Goal: Transaction & Acquisition: Purchase product/service

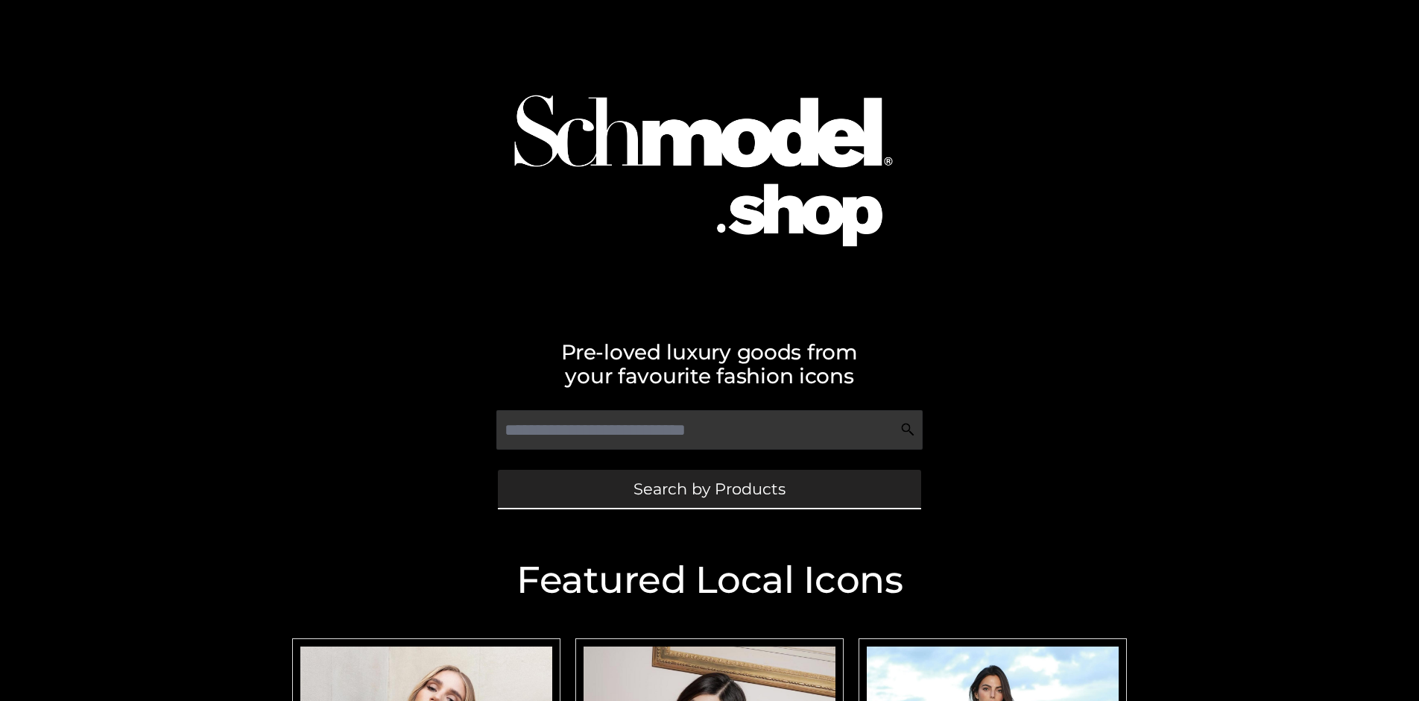
click at [709, 488] on span "Search by Products" at bounding box center [709, 489] width 152 height 16
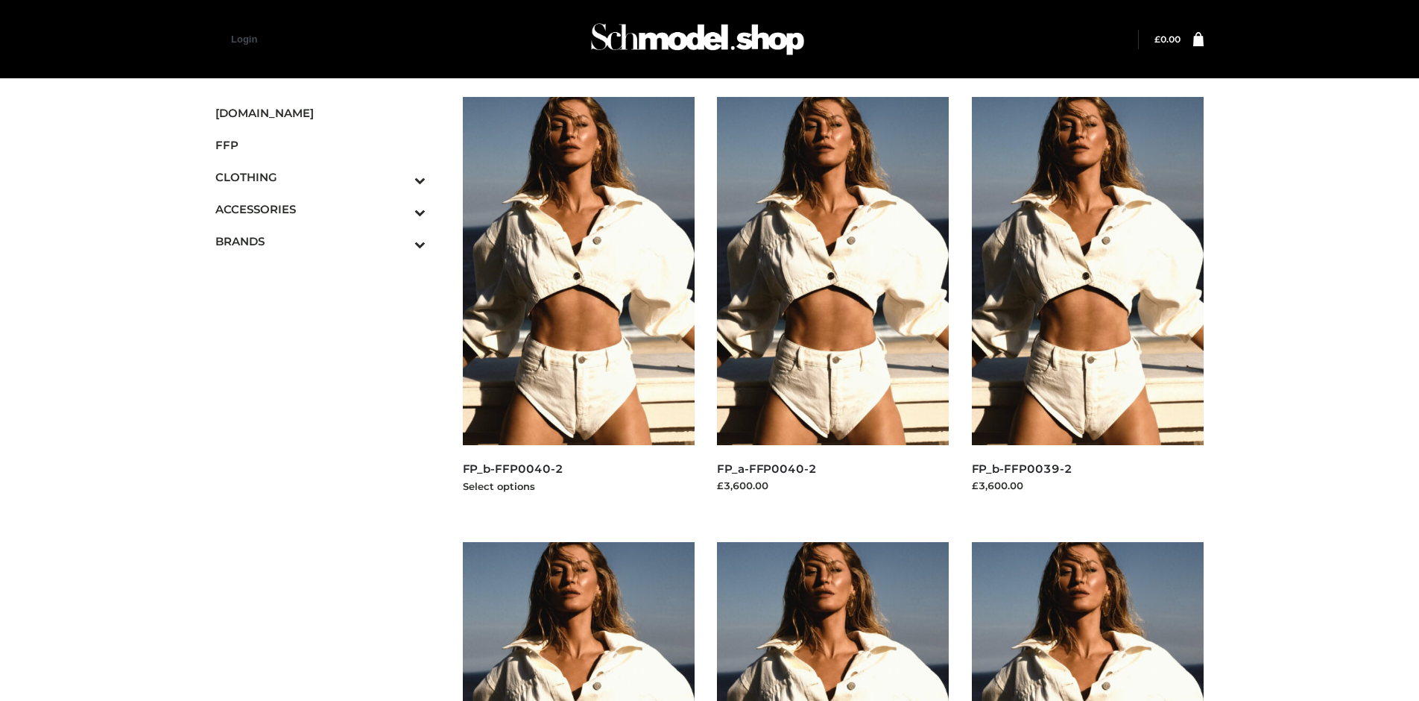
click at [578, 304] on img at bounding box center [579, 271] width 233 height 348
click at [1087, 304] on img at bounding box center [1088, 271] width 233 height 348
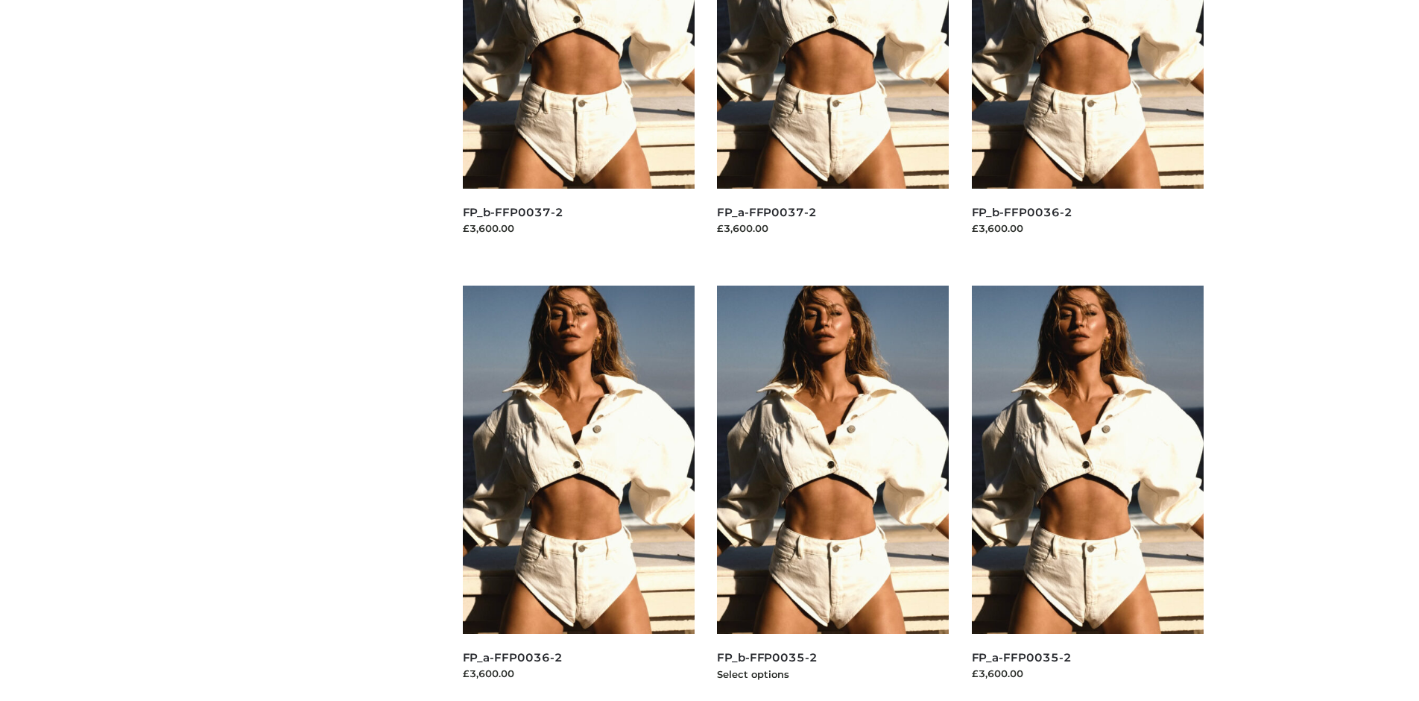
click at [832, 493] on img at bounding box center [833, 459] width 233 height 348
click at [1087, 493] on img at bounding box center [1088, 459] width 233 height 348
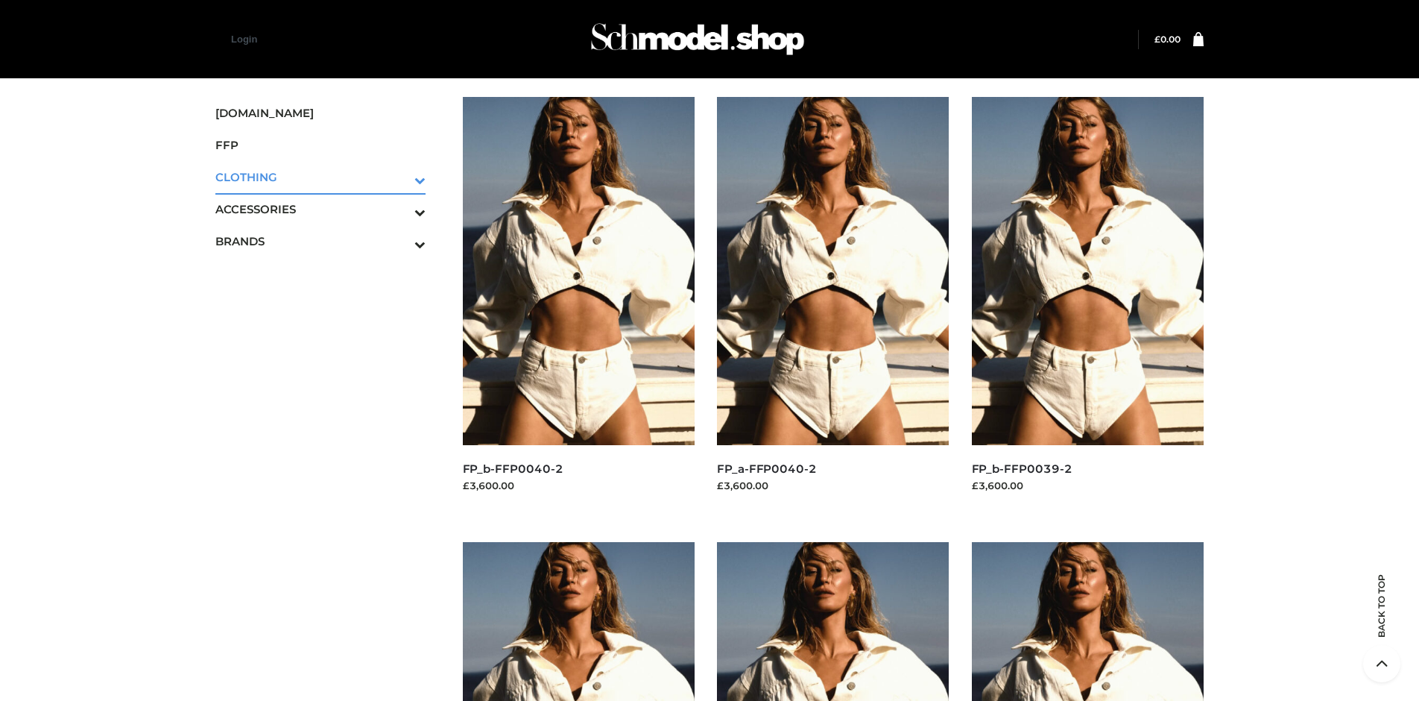
click at [399, 177] on icon "Toggle Submenu" at bounding box center [342, 179] width 167 height 17
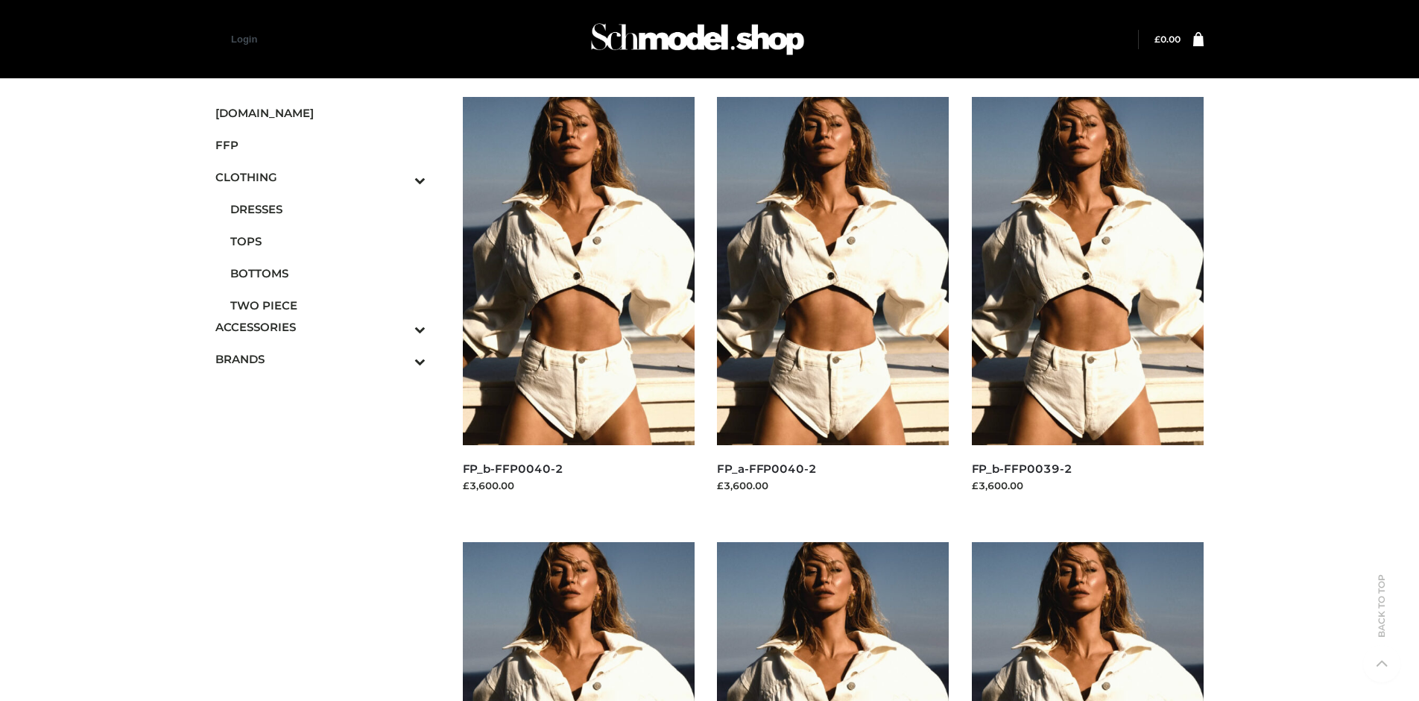
click at [327, 305] on span "TWO PIECE" at bounding box center [327, 305] width 195 height 17
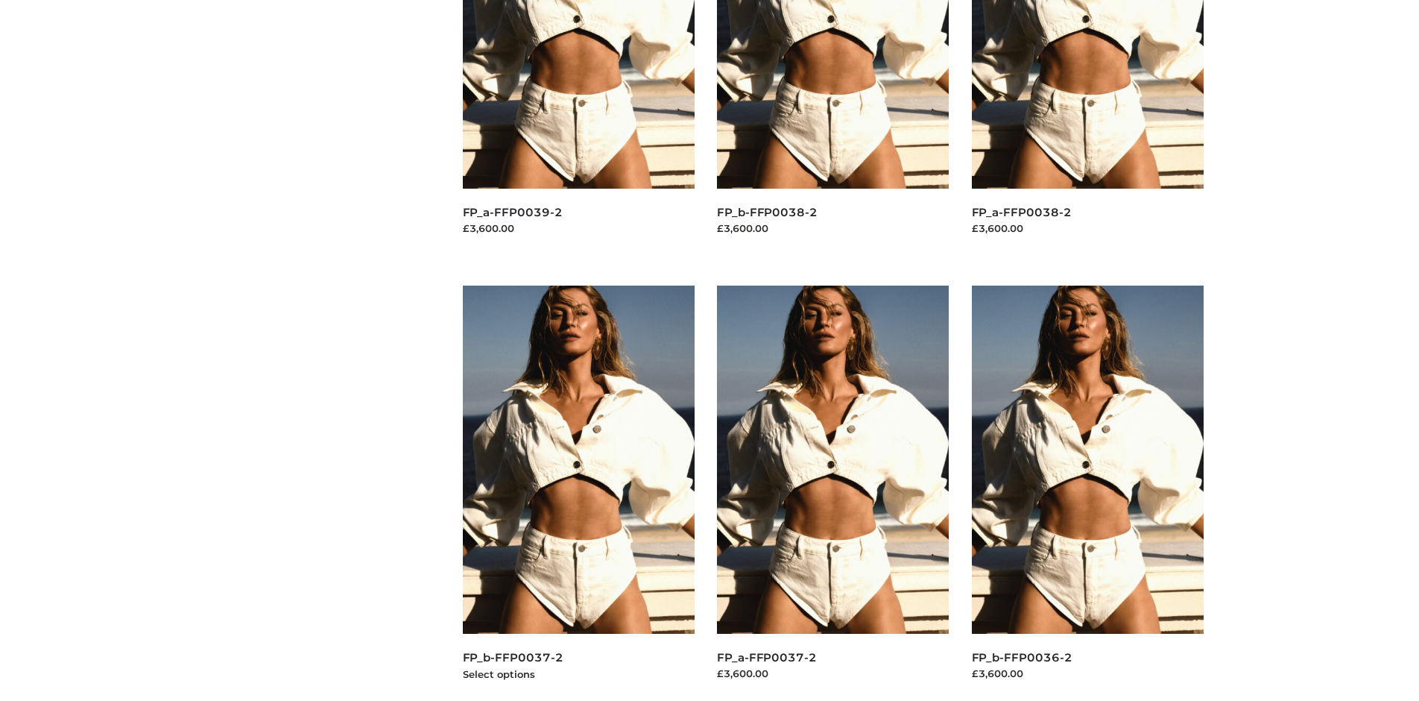
click at [578, 493] on img at bounding box center [579, 459] width 233 height 348
click at [1087, 493] on img at bounding box center [1088, 459] width 233 height 348
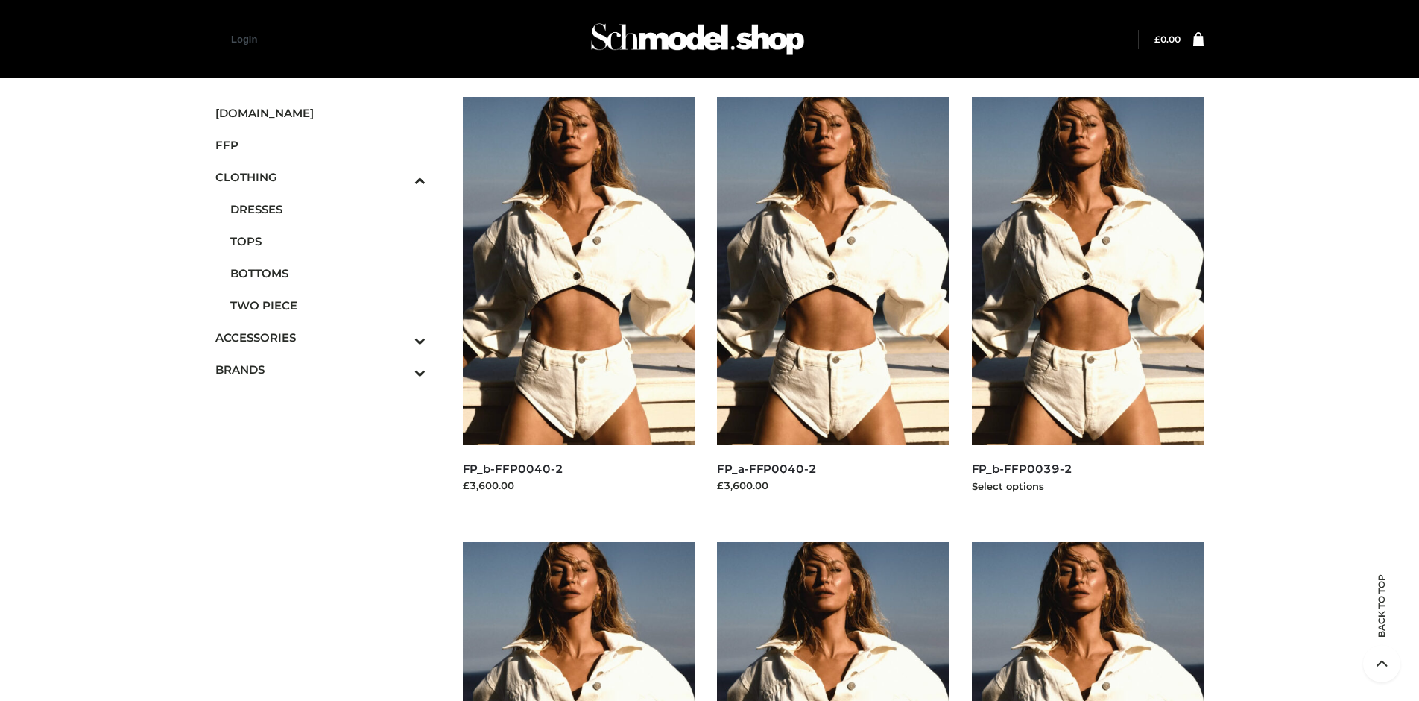
click at [1087, 304] on img at bounding box center [1088, 271] width 233 height 348
click at [399, 337] on icon "Toggle Submenu" at bounding box center [342, 340] width 167 height 17
click at [327, 273] on span "JEWELRY" at bounding box center [327, 276] width 195 height 17
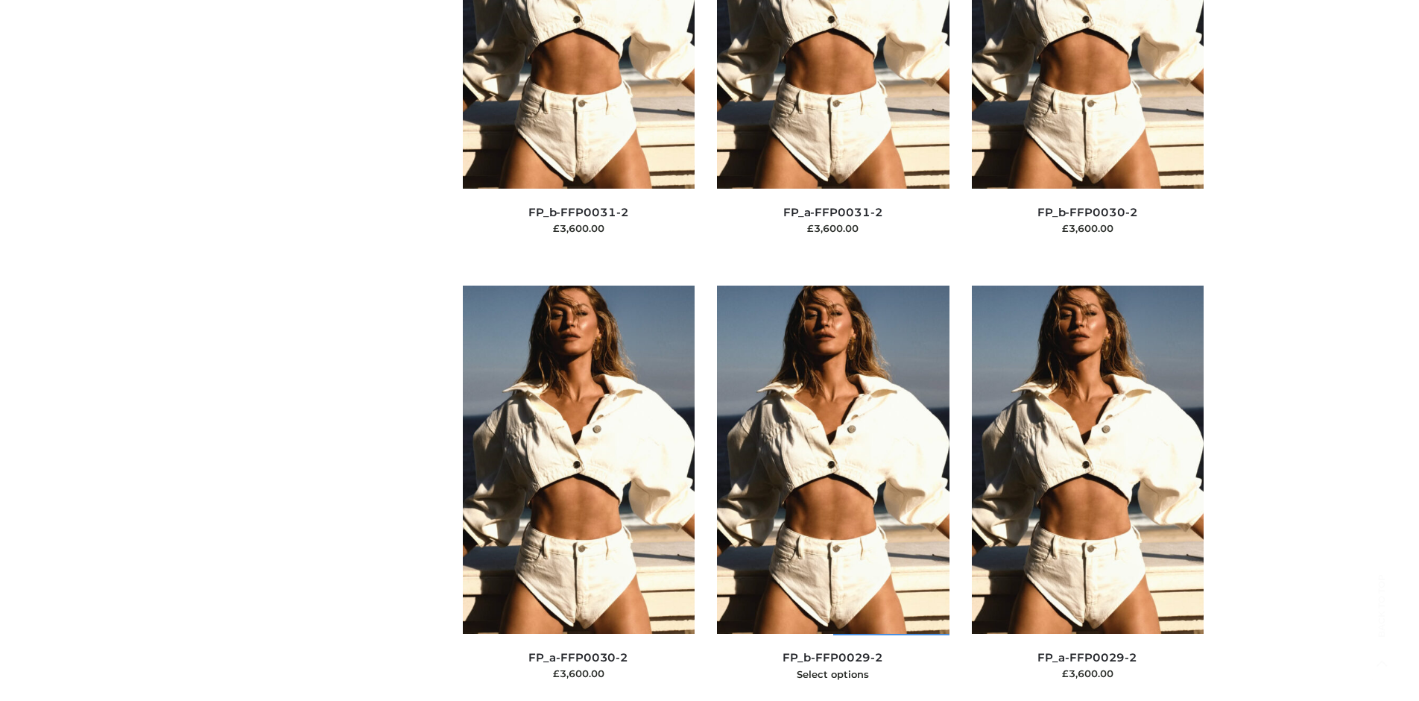
click at [832, 493] on img at bounding box center [833, 459] width 233 height 348
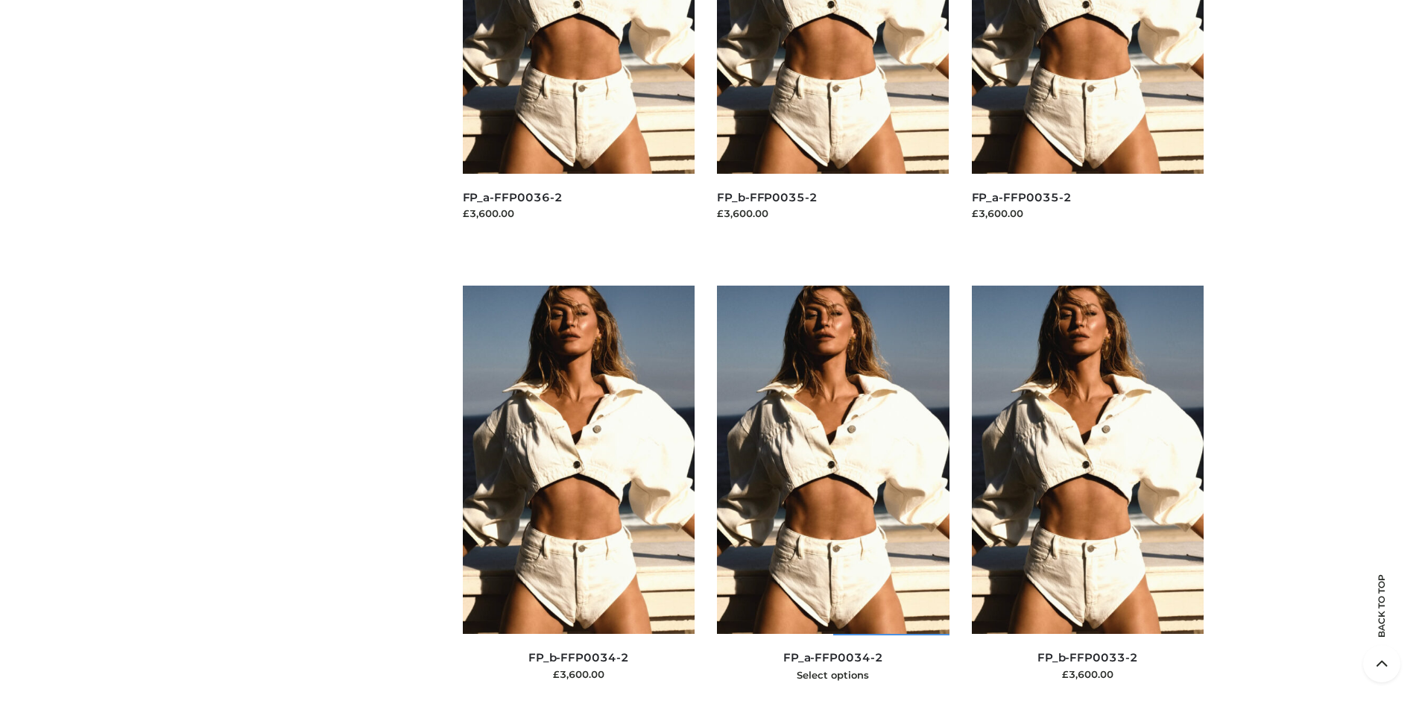
click at [832, 493] on img at bounding box center [833, 459] width 233 height 348
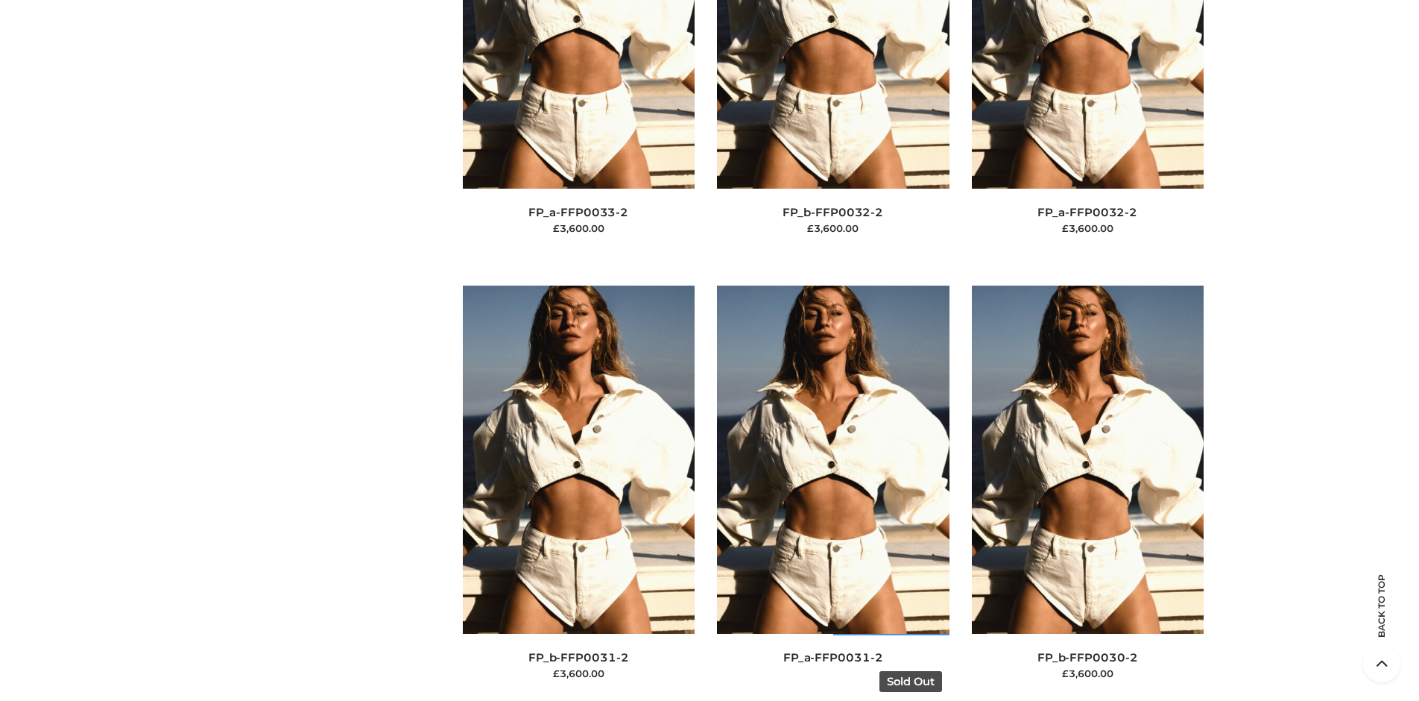
click at [832, 493] on img at bounding box center [833, 459] width 233 height 348
click at [578, 493] on img at bounding box center [579, 459] width 233 height 348
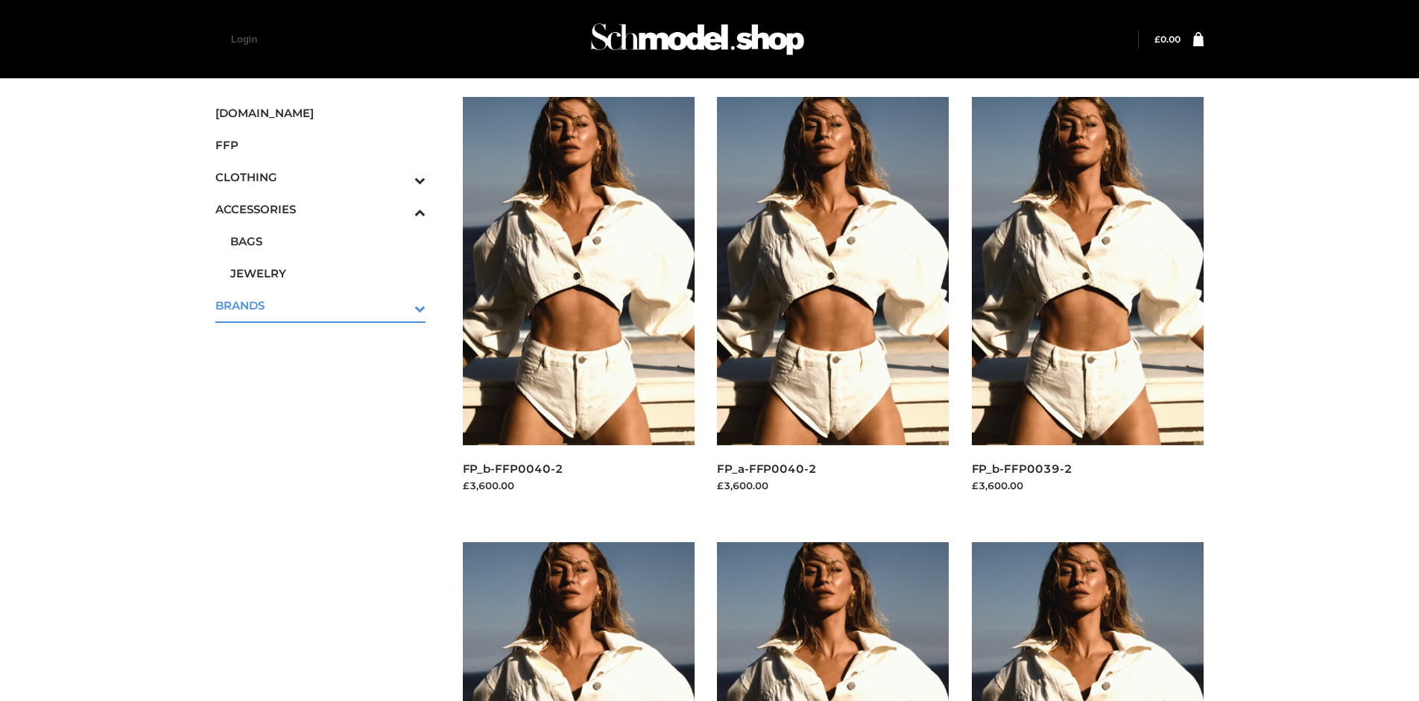
click at [399, 305] on icon "Toggle Submenu" at bounding box center [342, 308] width 167 height 17
click at [327, 305] on span "PARKERSMITH" at bounding box center [327, 305] width 195 height 17
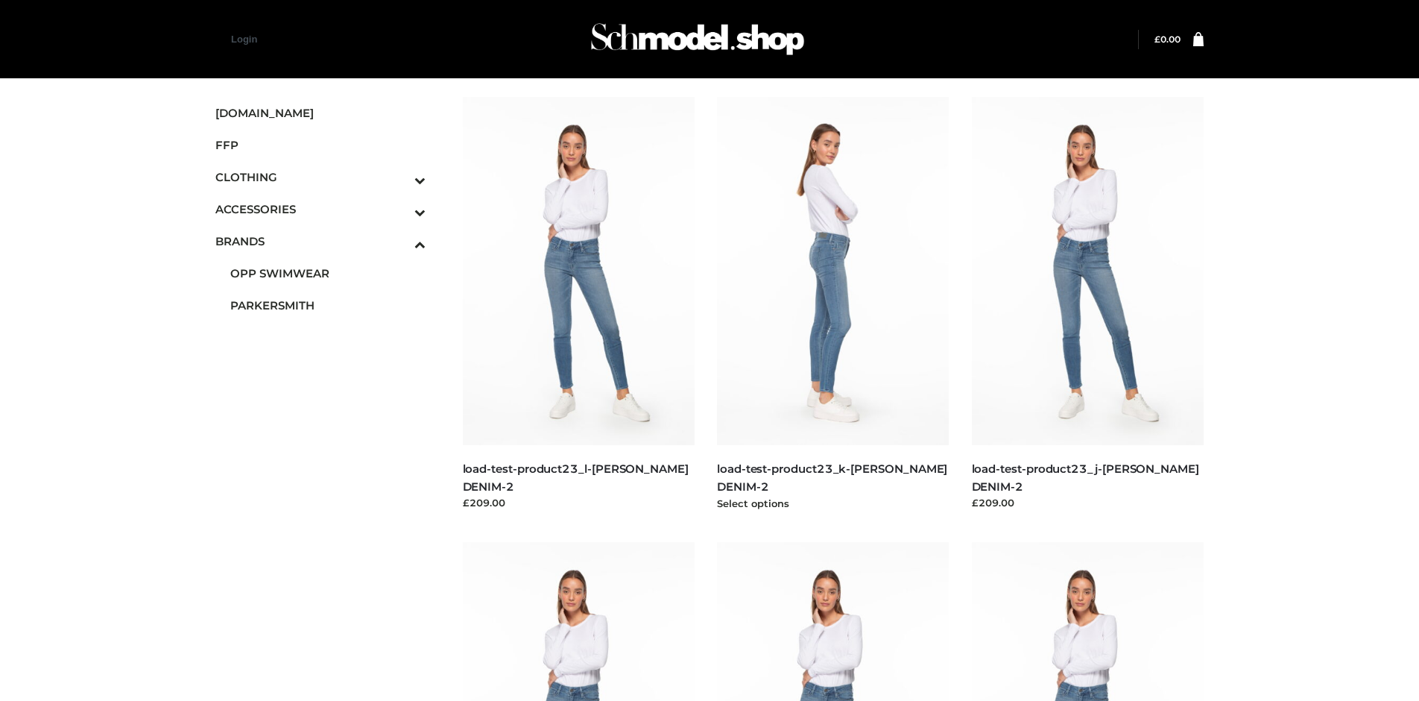
click at [832, 304] on img at bounding box center [833, 271] width 233 height 348
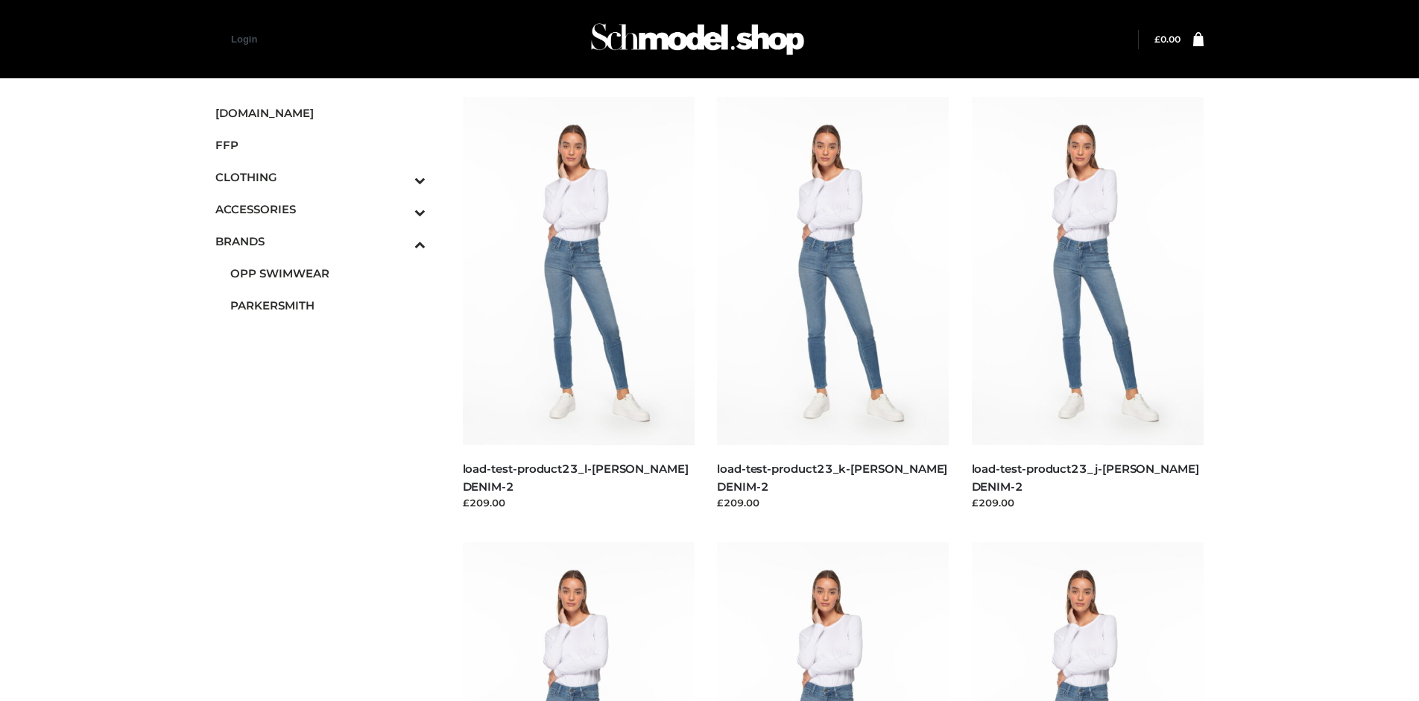
scroll to position [702, 0]
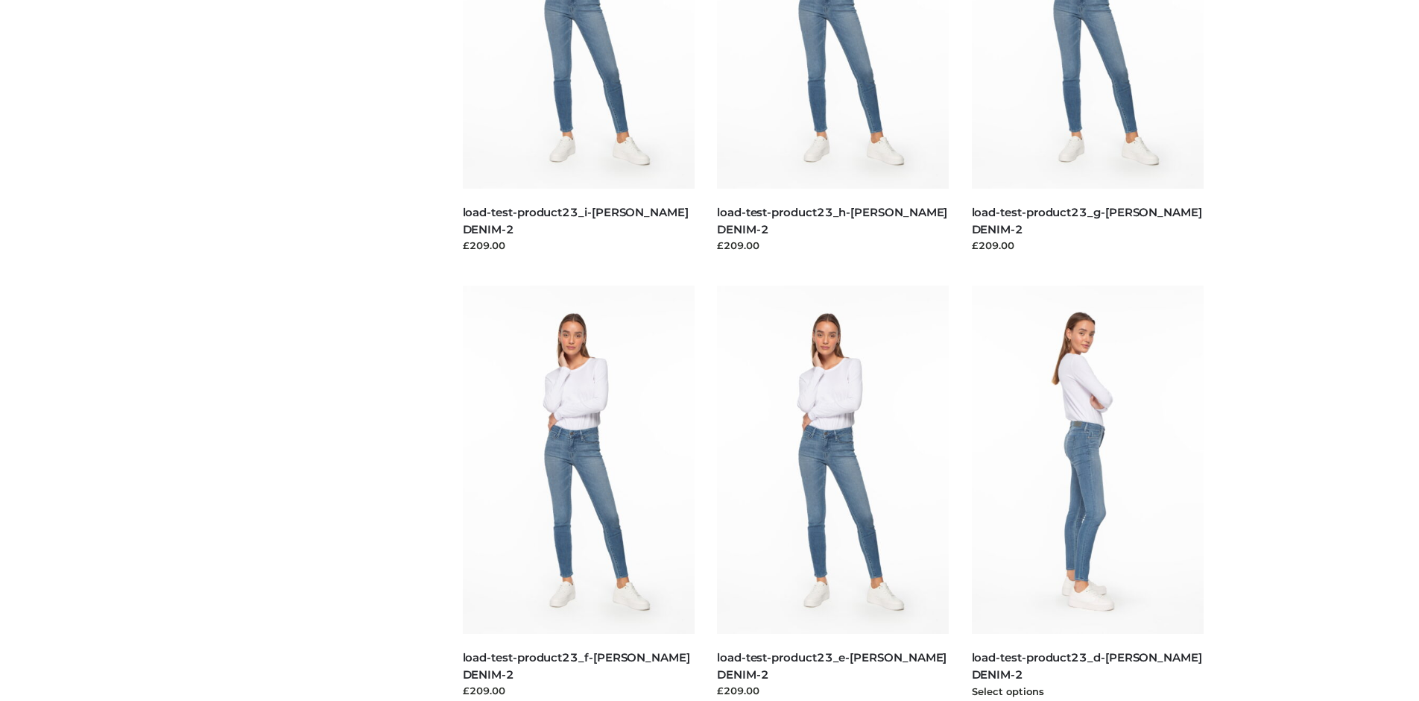
click at [1087, 493] on img at bounding box center [1088, 459] width 233 height 348
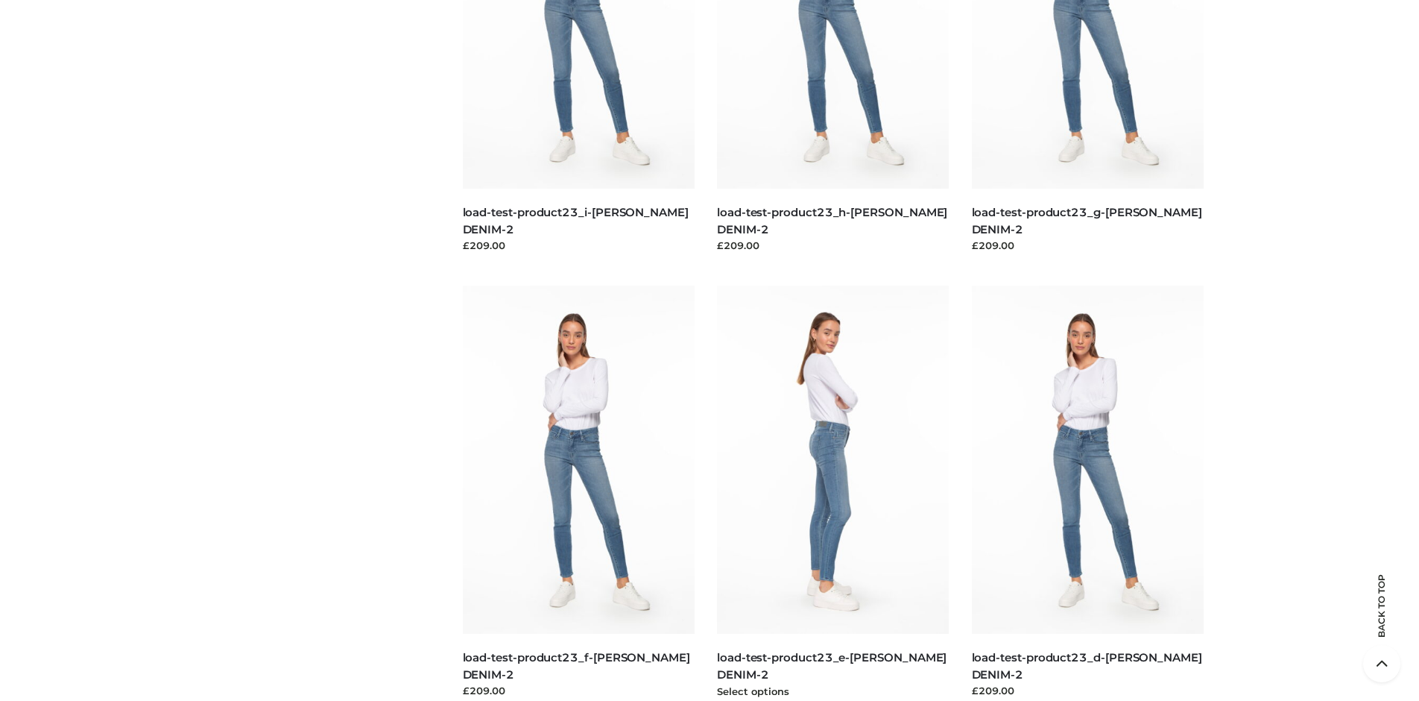
click at [832, 493] on img at bounding box center [833, 459] width 233 height 348
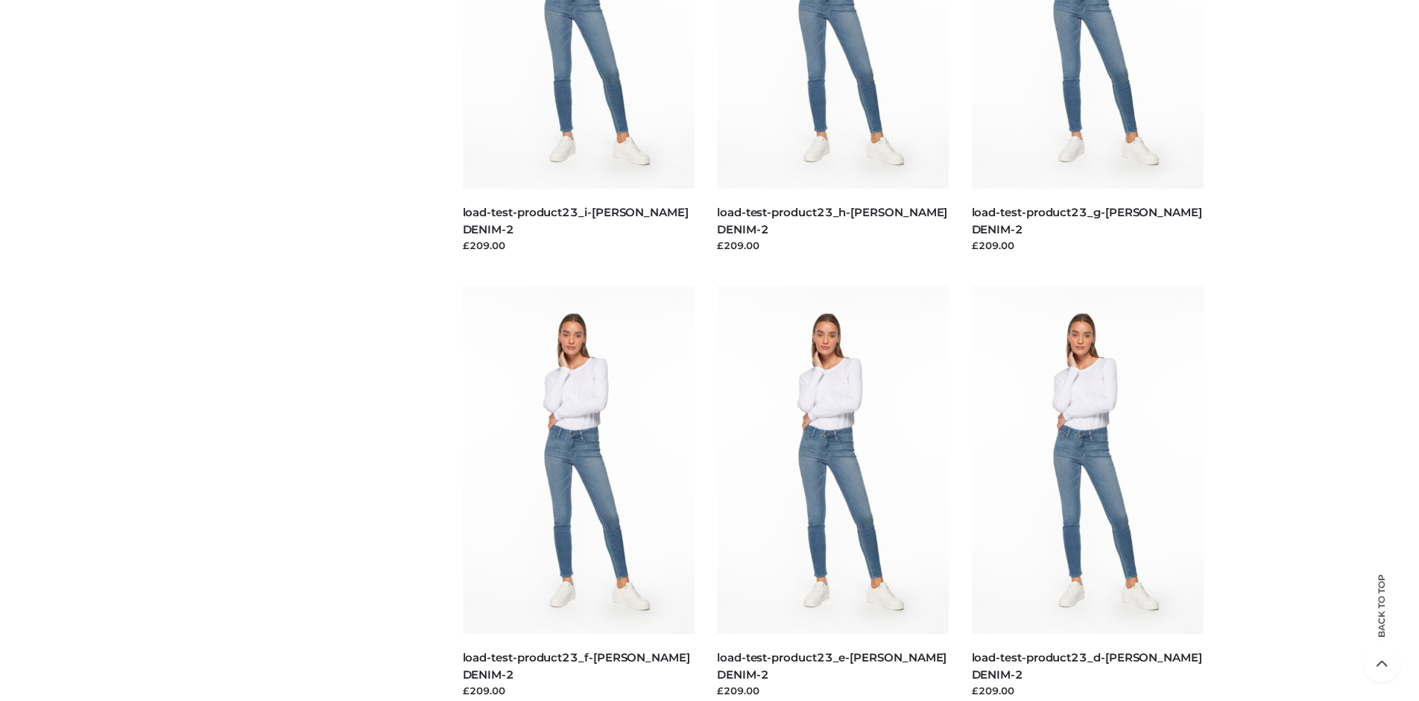
scroll to position [0, 0]
